Goal: Task Accomplishment & Management: Manage account settings

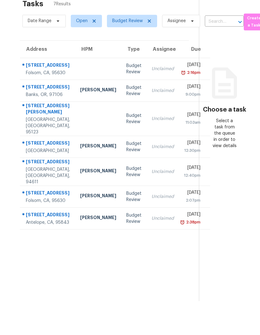
scroll to position [23, 0]
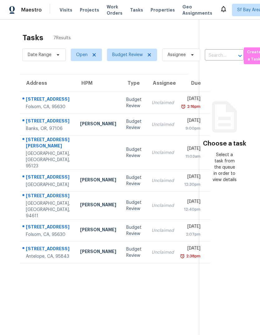
click at [27, 96] on div "102 Grenoble Way" at bounding box center [48, 100] width 44 height 8
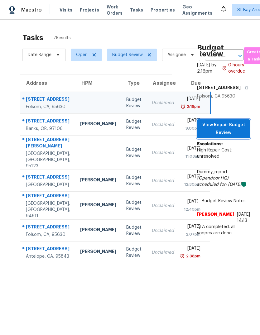
click at [233, 121] on span "View Repair Budget Review" at bounding box center [223, 128] width 43 height 15
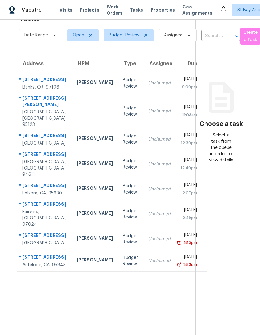
scroll to position [20, 3]
click at [33, 90] on div "Banks, OR, 97106" at bounding box center [44, 87] width 44 height 6
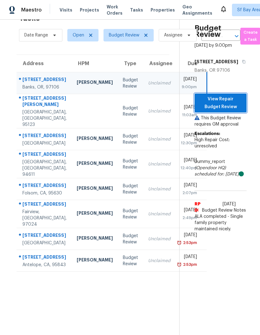
click at [221, 111] on span "View Repair Budget Review" at bounding box center [221, 102] width 42 height 15
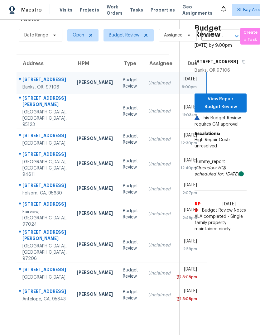
click at [107, 10] on span "Work Orders" at bounding box center [115, 10] width 16 height 12
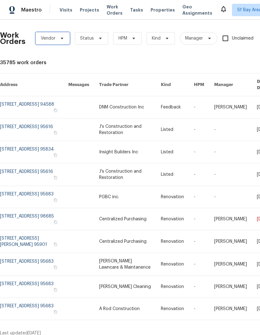
click at [45, 39] on span "Vendor" at bounding box center [48, 38] width 15 height 6
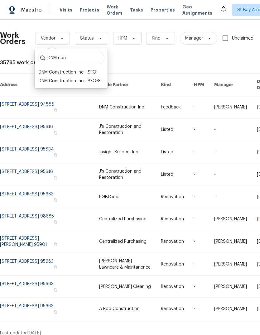
type input "DNM con"
click at [42, 73] on div "DNM Construction Inc - SFO" at bounding box center [68, 72] width 58 height 6
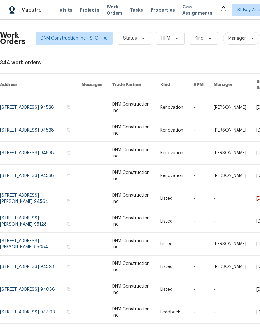
click at [34, 192] on link at bounding box center [40, 198] width 81 height 22
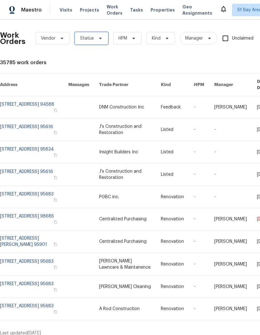
click at [82, 40] on span "Status" at bounding box center [87, 38] width 14 height 6
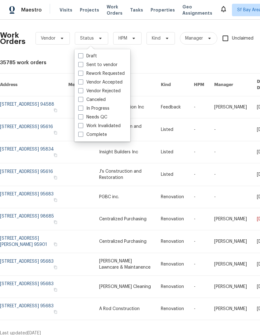
click at [80, 80] on span at bounding box center [80, 82] width 5 height 5
click at [80, 80] on input "Vendor Accepted" at bounding box center [80, 81] width 4 height 4
checkbox input "true"
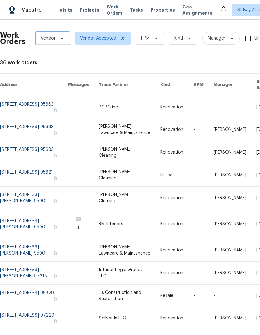
click at [47, 40] on span "Vendor" at bounding box center [48, 38] width 15 height 6
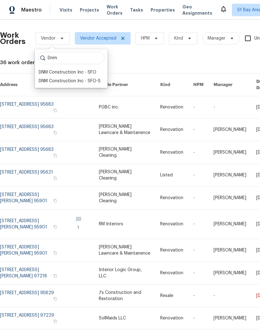
type input "Dnm"
click at [53, 73] on div "DNM Construction Inc - SFO" at bounding box center [68, 72] width 58 height 6
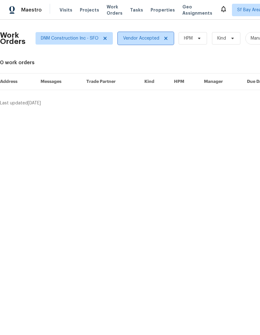
click at [167, 36] on icon at bounding box center [165, 38] width 5 height 5
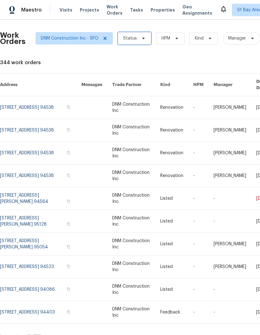
click at [134, 38] on span "Status" at bounding box center [130, 38] width 14 height 6
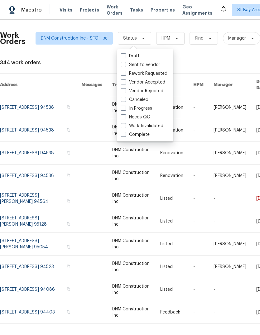
click at [124, 65] on span at bounding box center [123, 64] width 5 height 5
click at [124, 65] on input "Sent to vendor" at bounding box center [123, 64] width 4 height 4
checkbox input "true"
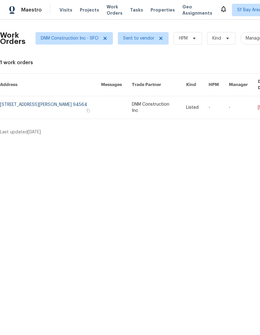
click at [44, 96] on link at bounding box center [50, 107] width 101 height 22
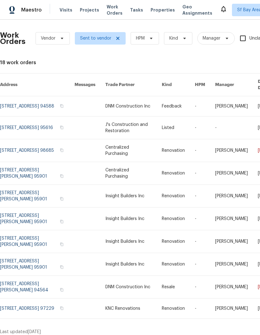
click at [130, 11] on span "Tasks" at bounding box center [136, 10] width 13 height 4
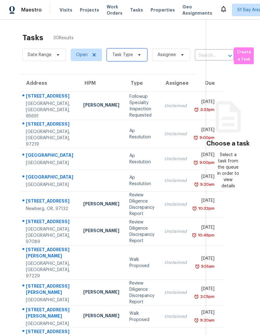
click at [125, 56] on span "Task Type" at bounding box center [122, 55] width 21 height 6
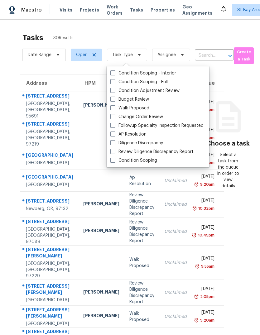
click at [143, 98] on label "Budget Review" at bounding box center [129, 99] width 39 height 6
click at [114, 98] on input "Budget Review" at bounding box center [112, 98] width 4 height 4
checkbox input "true"
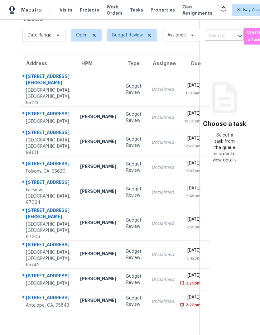
scroll to position [43, 0]
click at [30, 73] on div "[STREET_ADDRESS][PERSON_NAME]" at bounding box center [48, 80] width 44 height 14
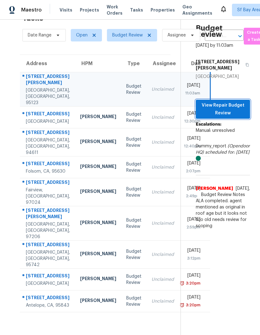
click at [220, 102] on span "View Repair Budget Review" at bounding box center [223, 109] width 44 height 15
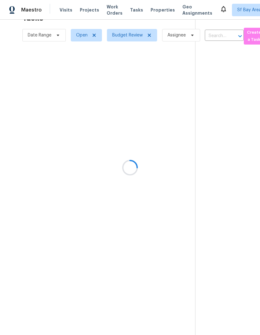
scroll to position [20, 0]
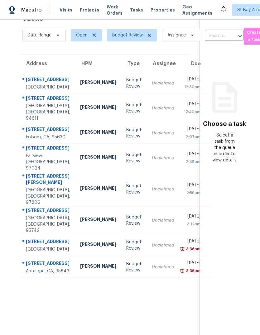
scroll to position [20, 0]
click at [38, 84] on div "[STREET_ADDRESS]" at bounding box center [48, 80] width 44 height 8
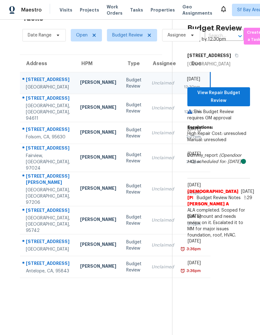
click at [45, 103] on div "[STREET_ADDRESS]" at bounding box center [48, 99] width 44 height 8
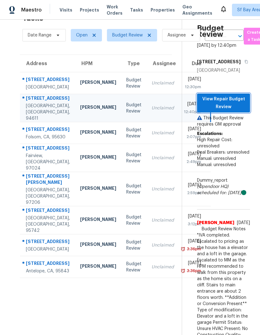
click at [224, 111] on span "View Repair Budget Review" at bounding box center [223, 102] width 43 height 15
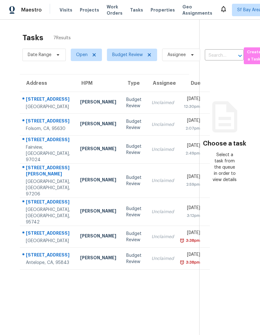
click at [37, 104] on div "7255 Hill Dr" at bounding box center [48, 100] width 44 height 8
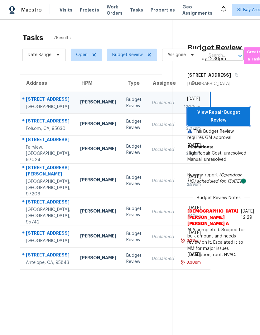
click at [229, 124] on span "View Repair Budget Review" at bounding box center [218, 116] width 53 height 15
click at [46, 126] on div "885 Halidon Way Apt 1428" at bounding box center [48, 122] width 44 height 8
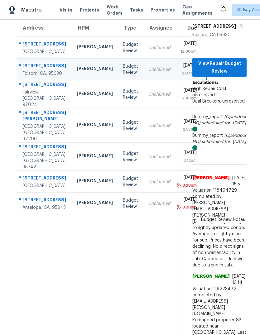
scroll to position [55, 3]
click at [213, 70] on button "View Repair Budget Review" at bounding box center [219, 67] width 54 height 19
click at [37, 55] on div "Citrus Heights, CA, 95610" at bounding box center [44, 52] width 44 height 6
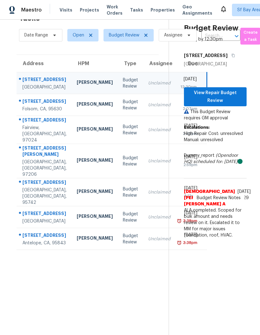
scroll to position [20, 3]
click at [226, 104] on span "View Repair Budget Review" at bounding box center [215, 96] width 53 height 15
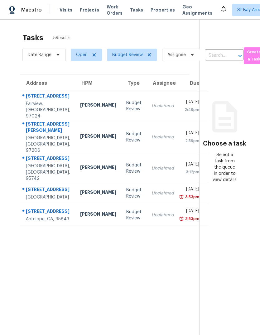
click at [31, 112] on div "Fairview, [GEOGRAPHIC_DATA], 97024" at bounding box center [48, 110] width 44 height 19
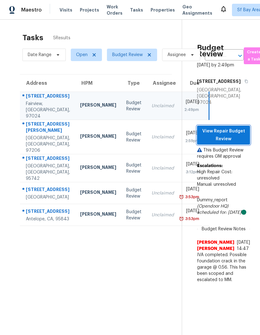
click at [226, 140] on span "View Repair Budget Review" at bounding box center [223, 135] width 43 height 15
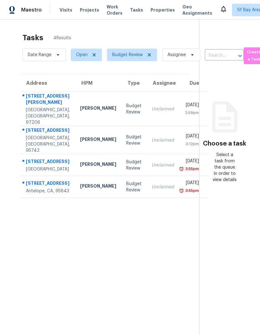
click at [35, 111] on div "Portland, OR, 97206" at bounding box center [48, 116] width 44 height 19
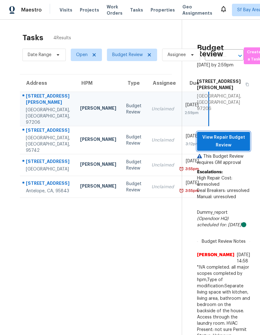
click at [228, 134] on span "View Repair Budget Review" at bounding box center [223, 141] width 43 height 15
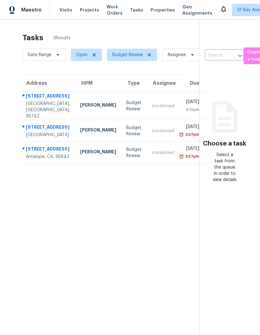
click at [39, 101] on div "[STREET_ADDRESS]" at bounding box center [48, 97] width 44 height 8
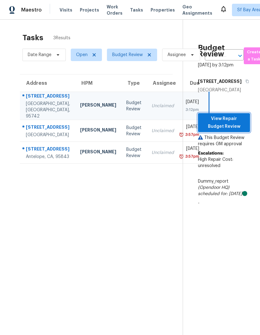
click at [226, 130] on span "View Repair Budget Review" at bounding box center [224, 122] width 42 height 15
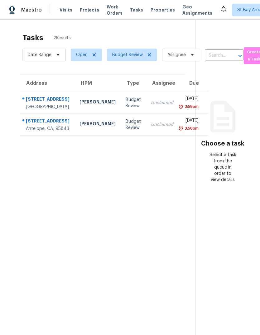
click at [36, 126] on div "[STREET_ADDRESS]" at bounding box center [48, 122] width 44 height 8
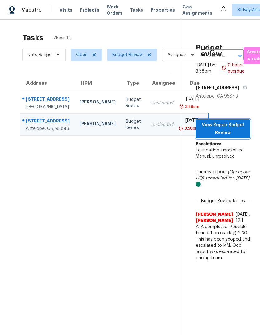
click at [224, 137] on span "View Repair Budget Review" at bounding box center [223, 128] width 44 height 15
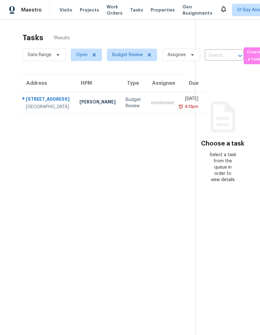
click at [48, 104] on div "[STREET_ADDRESS]" at bounding box center [48, 100] width 44 height 8
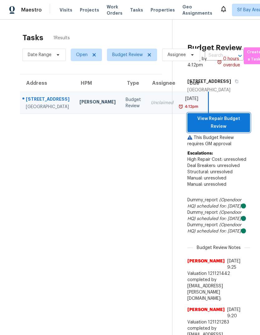
click at [221, 121] on span "View Repair Budget Review" at bounding box center [218, 122] width 53 height 15
click at [237, 10] on span "Sf Bay Area + 2" at bounding box center [253, 10] width 32 height 6
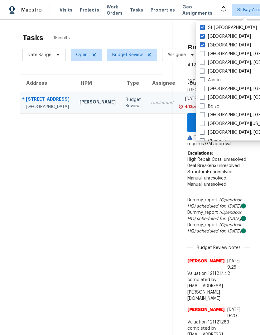
click at [201, 44] on span at bounding box center [202, 44] width 5 height 5
click at [201, 44] on input "Portland" at bounding box center [202, 44] width 4 height 4
checkbox input "false"
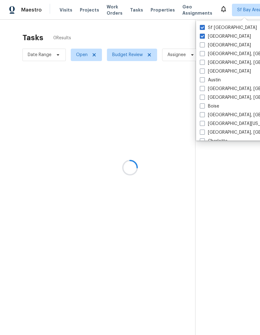
click at [203, 37] on span at bounding box center [202, 36] width 5 height 5
click at [203, 37] on input "Sacramento" at bounding box center [202, 35] width 4 height 4
checkbox input "false"
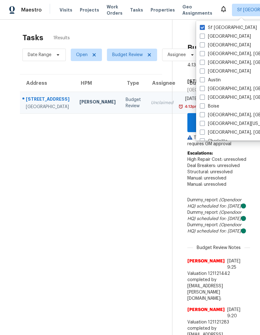
click at [63, 12] on span "Visits" at bounding box center [66, 10] width 13 height 6
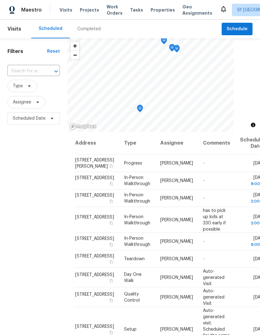
click at [80, 29] on div "Completed" at bounding box center [88, 29] width 23 height 6
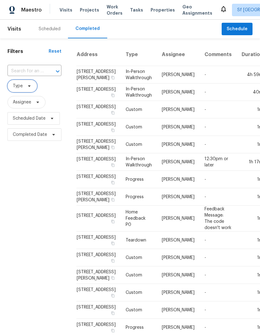
click at [22, 89] on span "Type" at bounding box center [18, 86] width 10 height 6
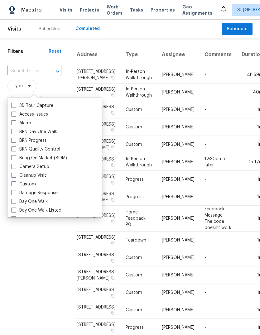
scroll to position [13, 0]
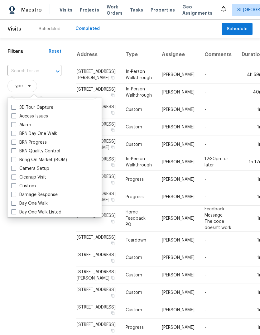
click at [37, 48] on h1 "Filters" at bounding box center [27, 51] width 41 height 6
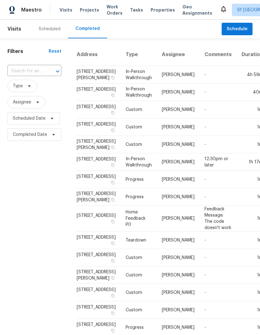
scroll to position [0, 0]
click at [21, 83] on span "Type" at bounding box center [18, 86] width 10 height 6
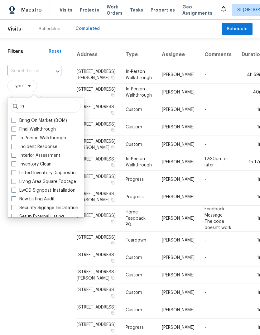
type input "In"
click at [62, 135] on label "In-Person Walkthrough" at bounding box center [38, 138] width 55 height 6
click at [15, 135] on input "In-Person Walkthrough" at bounding box center [13, 137] width 4 height 4
checkbox input "true"
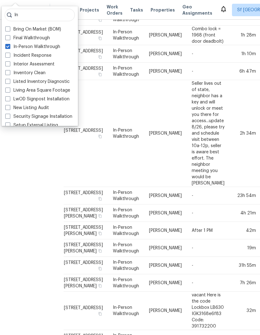
scroll to position [181, 25]
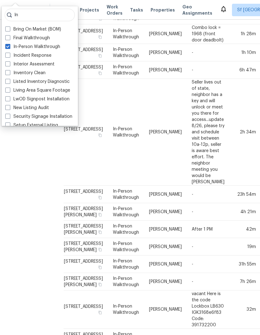
click at [50, 177] on div "Filters Reset ​ In-Person Walkthrough Assignee Scheduled Date Completed Date" at bounding box center [15, 110] width 81 height 506
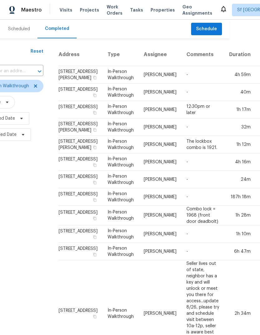
scroll to position [0, 31]
click at [16, 27] on div "Scheduled" at bounding box center [19, 29] width 22 height 6
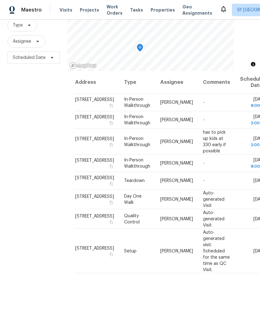
scroll to position [60, 0]
